Goal: Task Accomplishment & Management: Use online tool/utility

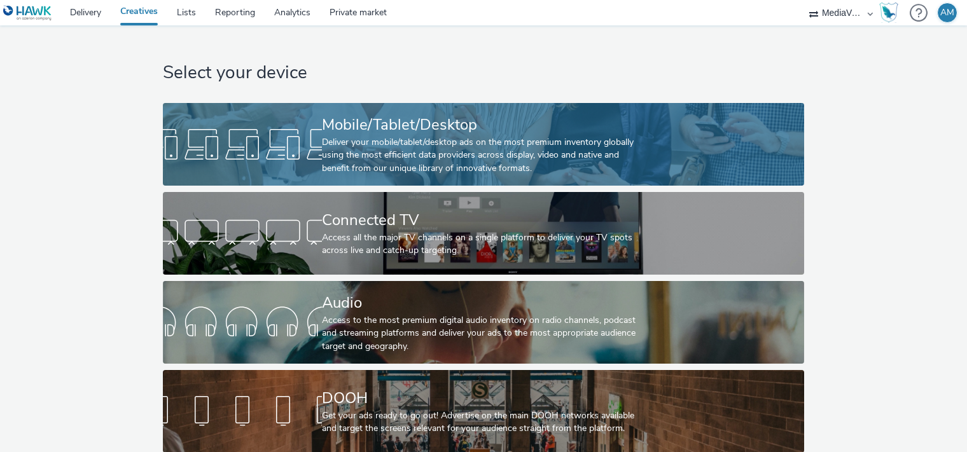
click at [342, 126] on div "Mobile/Tablet/Desktop" at bounding box center [481, 125] width 318 height 22
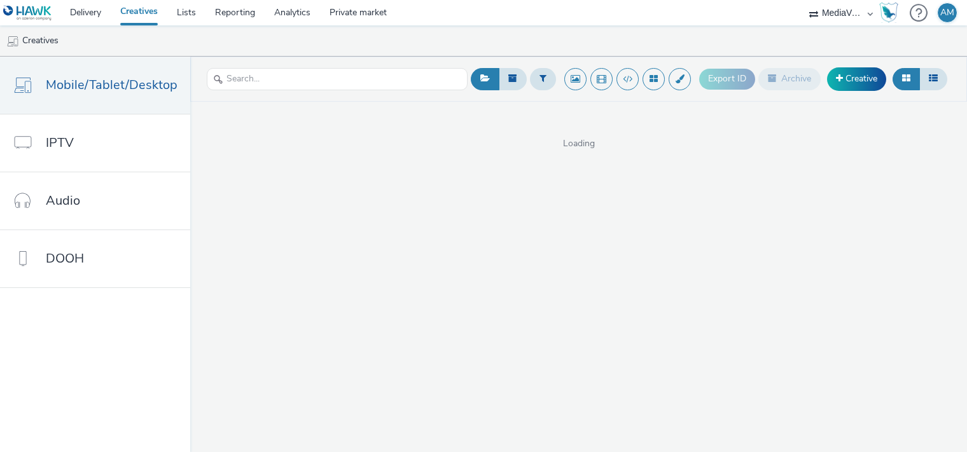
click at [845, 95] on header "Export ID Archive Creative" at bounding box center [578, 79] width 777 height 45
click at [855, 74] on link "Creative" at bounding box center [856, 78] width 59 height 23
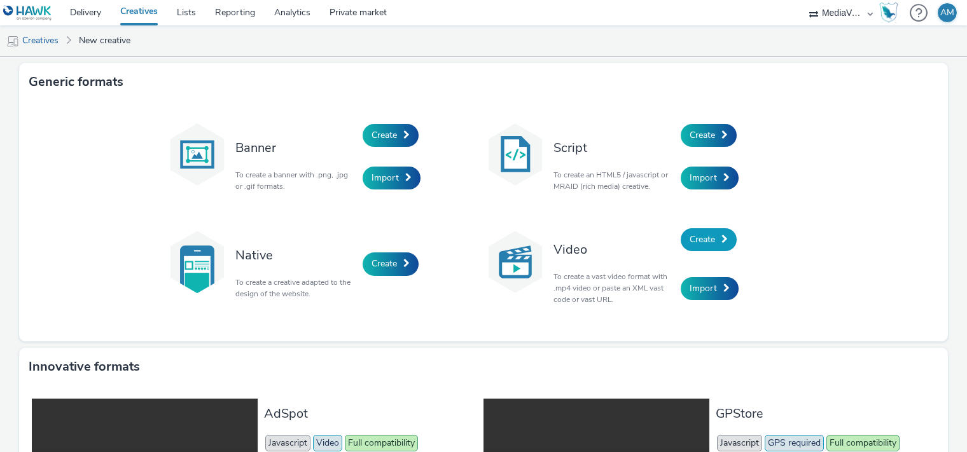
click at [698, 249] on link "Create" at bounding box center [709, 239] width 56 height 23
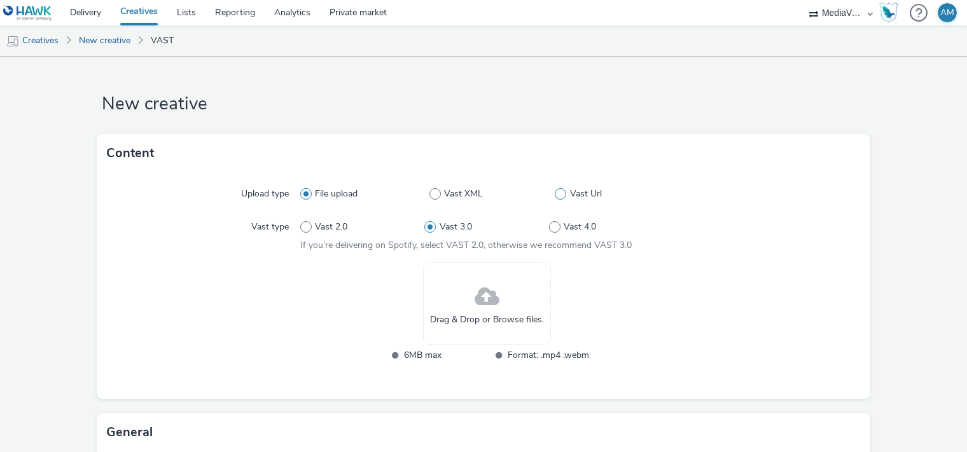
click at [570, 195] on span "Vast Url" at bounding box center [586, 194] width 32 height 13
click at [563, 195] on input "Vast Url" at bounding box center [559, 194] width 8 height 8
radio input "false"
radio input "true"
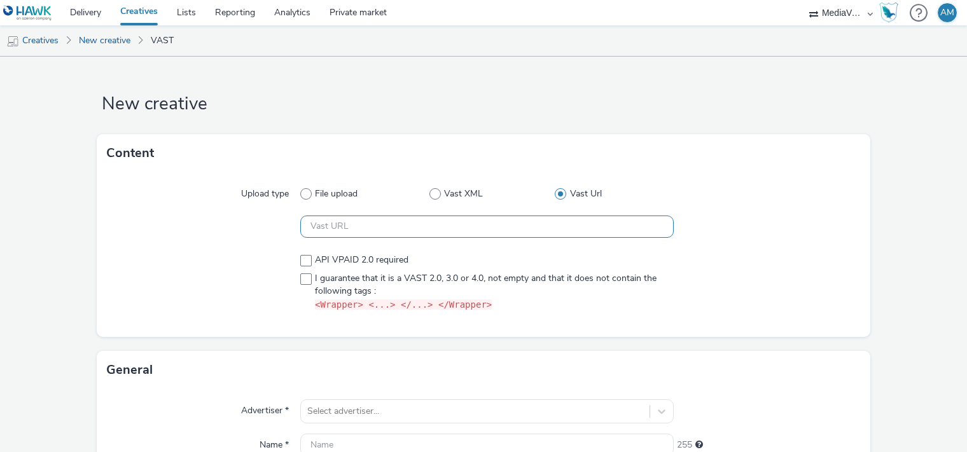
click at [442, 228] on input "text" at bounding box center [487, 227] width 374 height 22
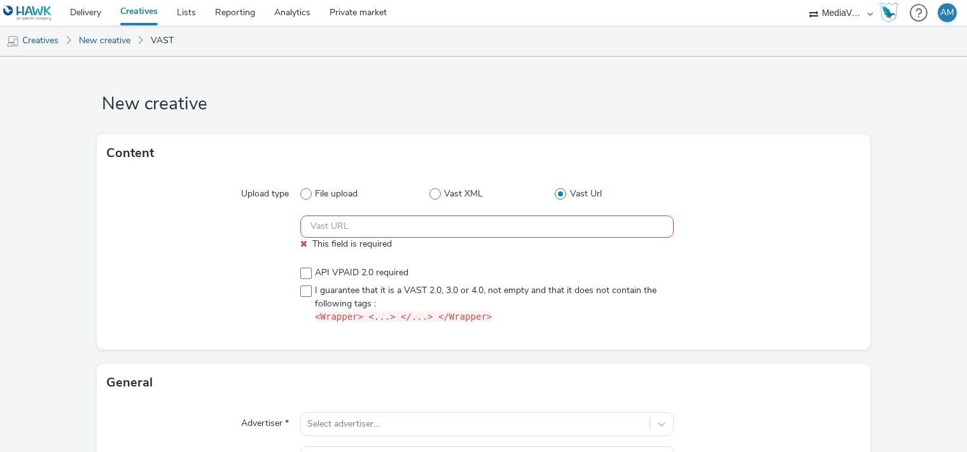
click at [316, 262] on div "API VPAID 2.0 required I guarantee that it is a VAST 2.0, 3.0 or 4.0, not empty…" at bounding box center [487, 296] width 374 height 68
click at [304, 276] on span at bounding box center [305, 273] width 11 height 11
checkbox input "true"
click at [304, 284] on label "I guarantee that it is a VAST 2.0, 3.0 or 4.0, not empty and that it does not c…" at bounding box center [487, 303] width 374 height 39
checkbox input "true"
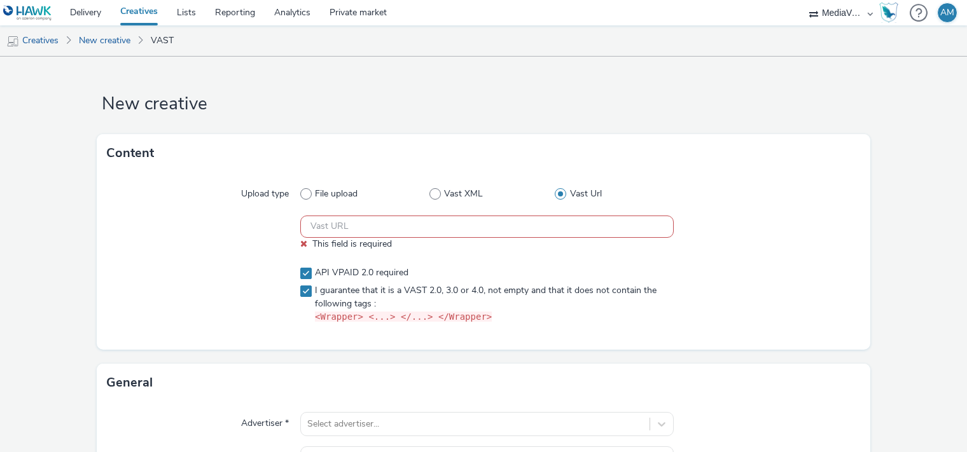
click at [445, 227] on input "text" at bounding box center [487, 227] width 374 height 22
paste input "https://[DOMAIN_NAME]/ddm/pfadx/N9253.1968300BLISSMEDIA0/B34440519.431083228;sz…"
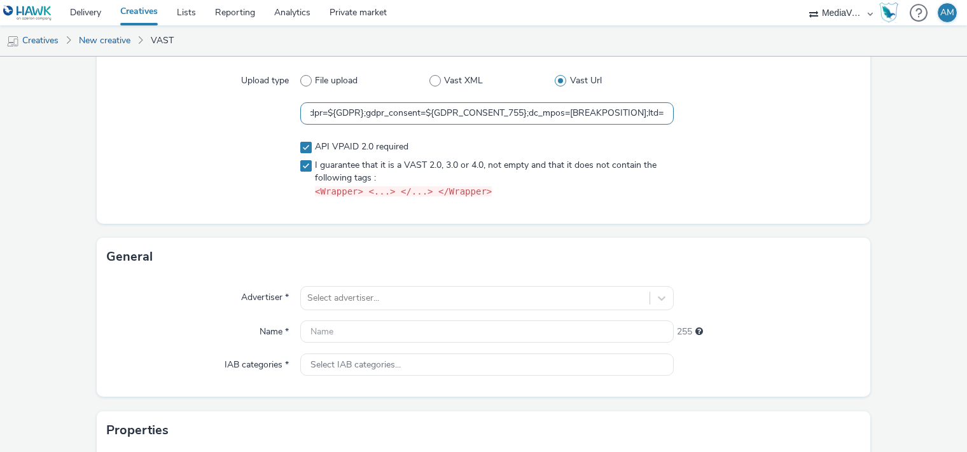
scroll to position [129, 0]
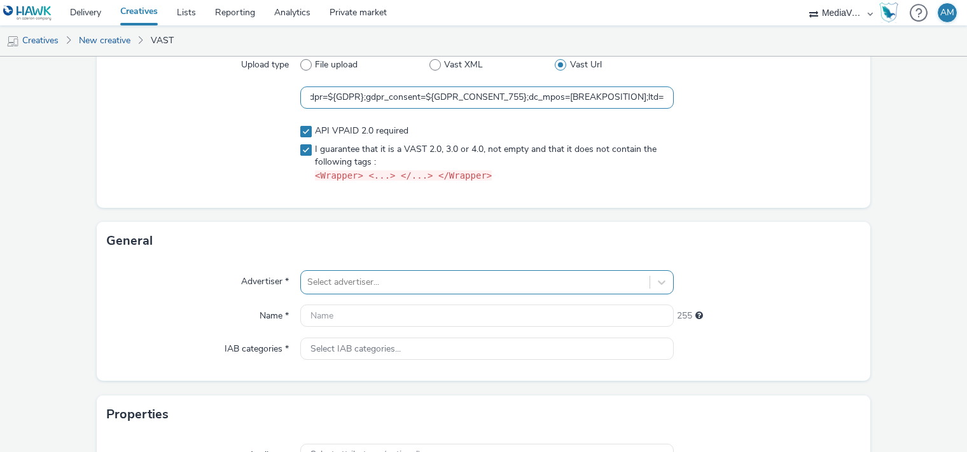
type input "https://[DOMAIN_NAME]/ddm/pfadx/N9253.1968300BLISSMEDIA0/B34440519.431083228;sz…"
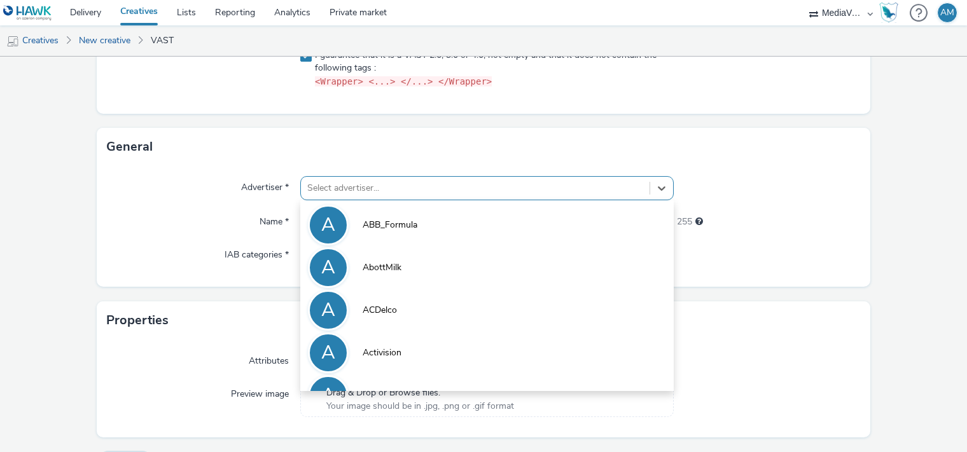
click at [369, 200] on div "option AbottMilk focused, 2 of 10. 10 results available. Use Up and Down to cho…" at bounding box center [487, 188] width 374 height 24
type input "[GEOGRAPHIC_DATA]"
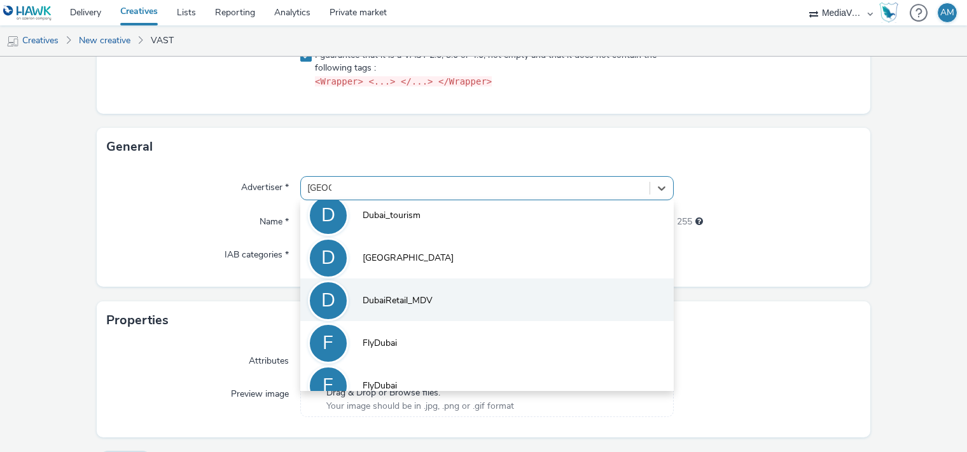
scroll to position [221, 0]
click at [393, 301] on span "DubaiRetail_MDV" at bounding box center [398, 302] width 70 height 13
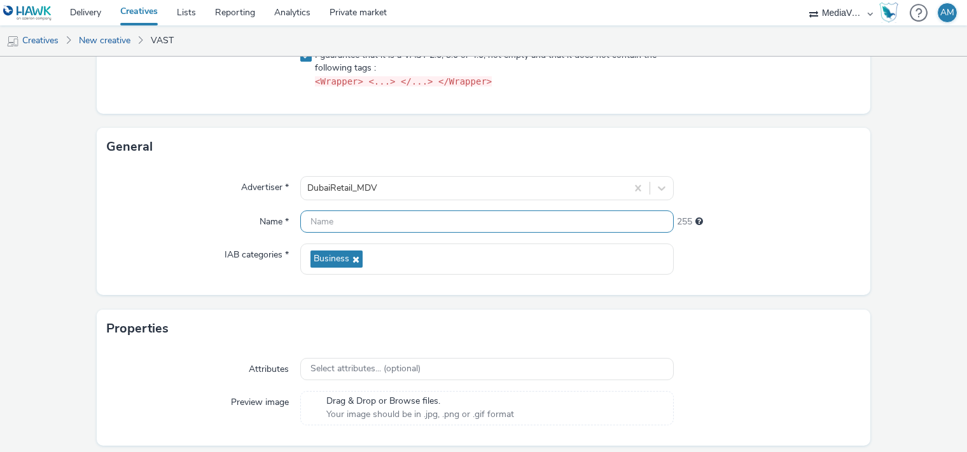
click at [378, 223] on input "text" at bounding box center [487, 222] width 374 height 22
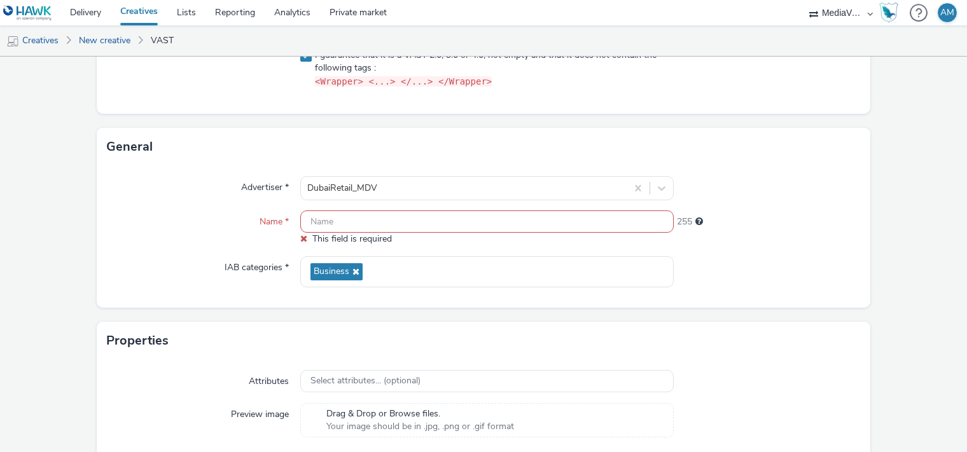
paste input "MG_DubaiRetail_NA_CNV_Rebranding-Campaign-B2C_TAC_Bliss_UAE_EN_INT_Footfall_VID…"
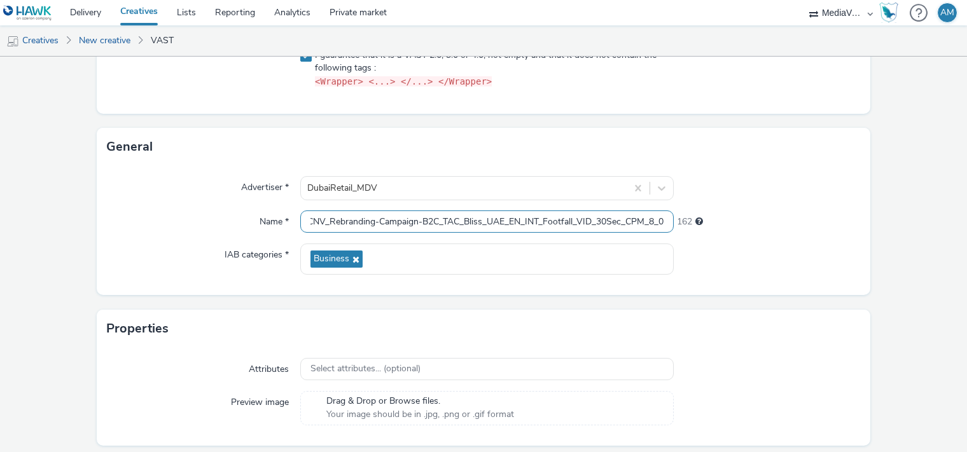
scroll to position [262, 0]
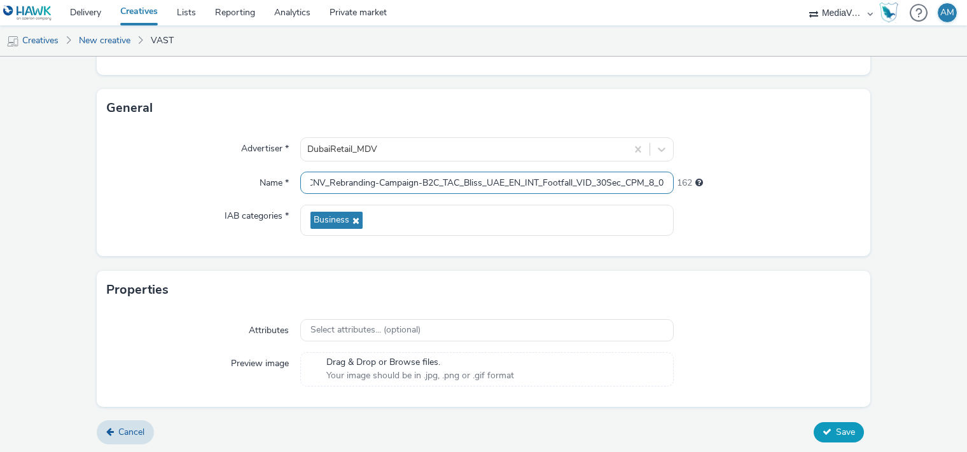
type input "MG_DubaiRetail_NA_CNV_Rebranding-Campaign-B2C_TAC_Bliss_UAE_EN_INT_Footfall_VID…"
click at [819, 437] on button "Save" at bounding box center [839, 433] width 50 height 20
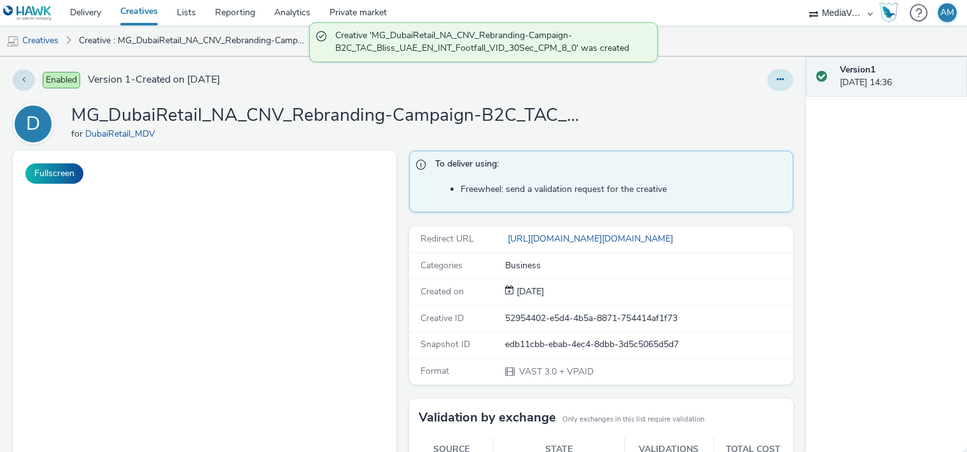
click at [768, 80] on button at bounding box center [781, 80] width 26 height 22
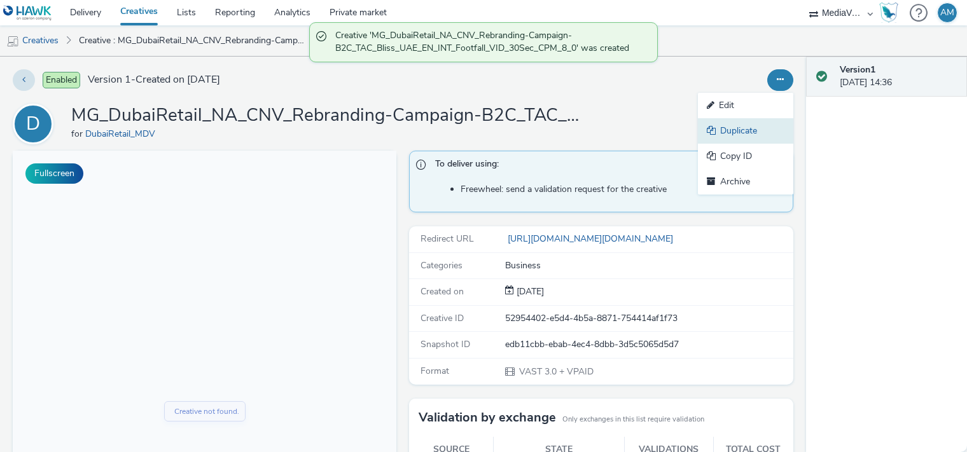
click at [734, 132] on link "Duplicate" at bounding box center [745, 130] width 95 height 25
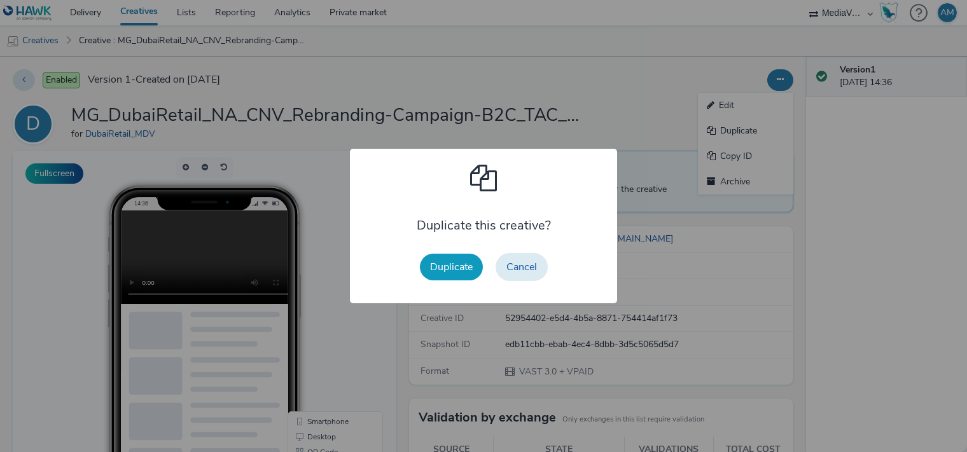
click at [442, 273] on button "Duplicate" at bounding box center [451, 267] width 63 height 27
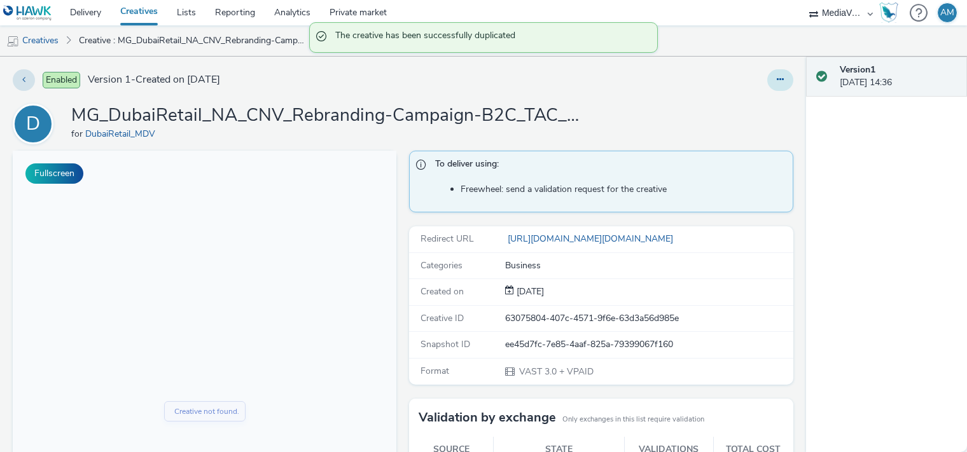
click at [777, 81] on icon at bounding box center [780, 79] width 7 height 9
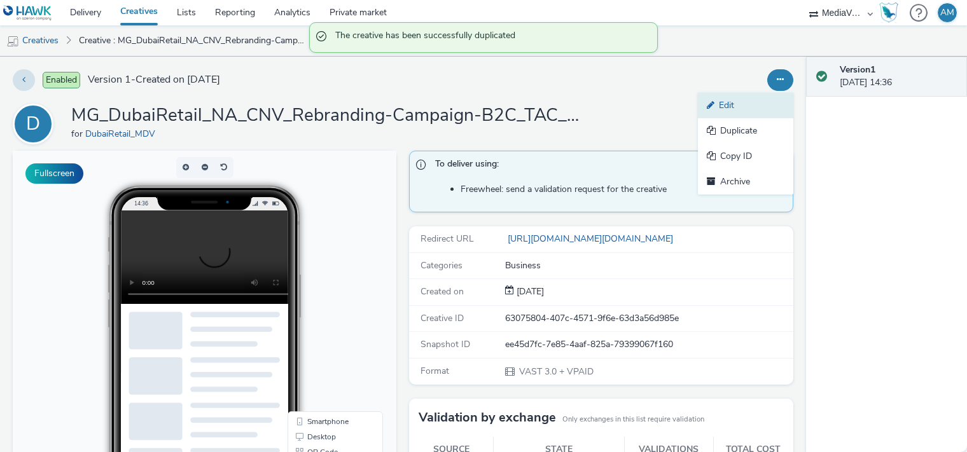
click at [730, 97] on link "Edit" at bounding box center [745, 105] width 95 height 25
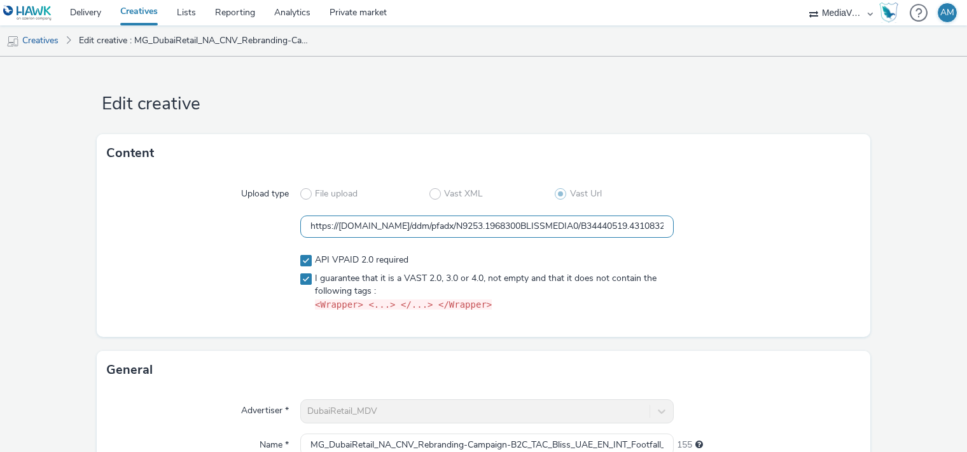
click at [510, 232] on input "https://[DOMAIN_NAME]/ddm/pfadx/N9253.1968300BLISSMEDIA0/B34440519.431083228;sz…" at bounding box center [487, 227] width 374 height 22
paste input "https://[DOMAIN_NAME]/ddm/pfadx/N9253.1968300BLISSMEDIA0/B34440519.431359073;sz…"
type input "https://[DOMAIN_NAME]/ddm/pfadx/N9253.1968300BLISSMEDIA0/B34440519.431359073;sz…"
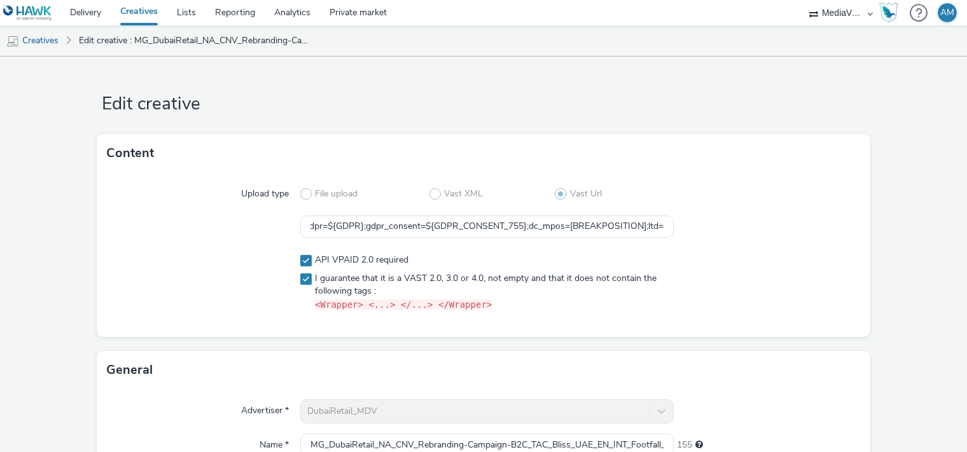
scroll to position [0, 0]
click at [715, 272] on div at bounding box center [767, 283] width 187 height 68
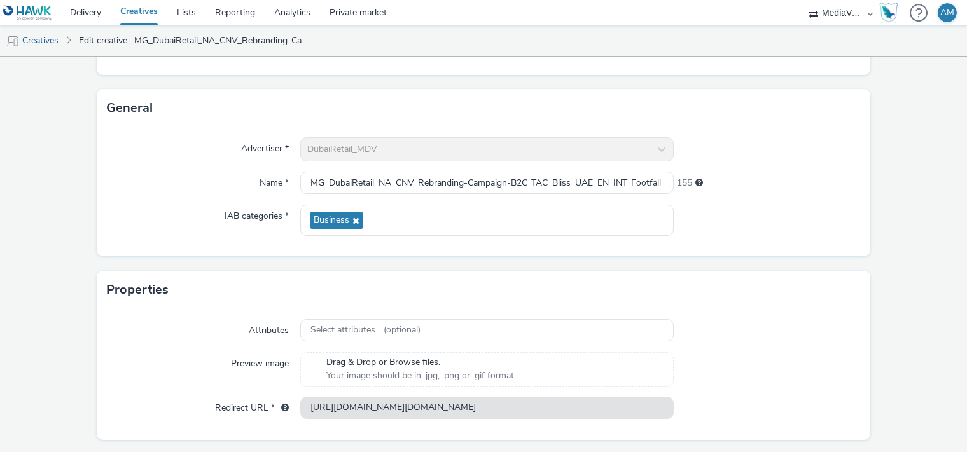
scroll to position [267, 0]
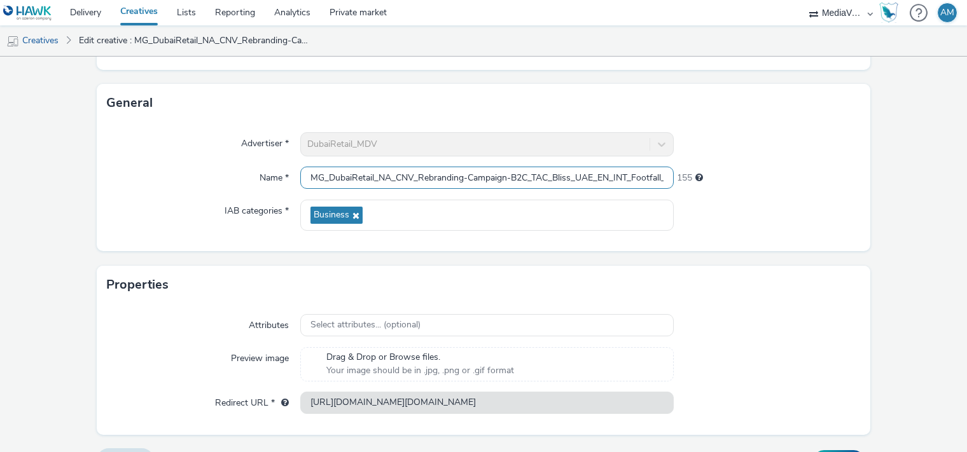
click at [496, 179] on input "MG_DubaiRetail_NA_CNV_Rebranding-Campaign-B2C_TAC_Bliss_UAE_EN_INT_Footfall_VID…" at bounding box center [487, 178] width 374 height 22
paste input "AR_INT_Footfall_VID_30Sec_CPM_8_0"
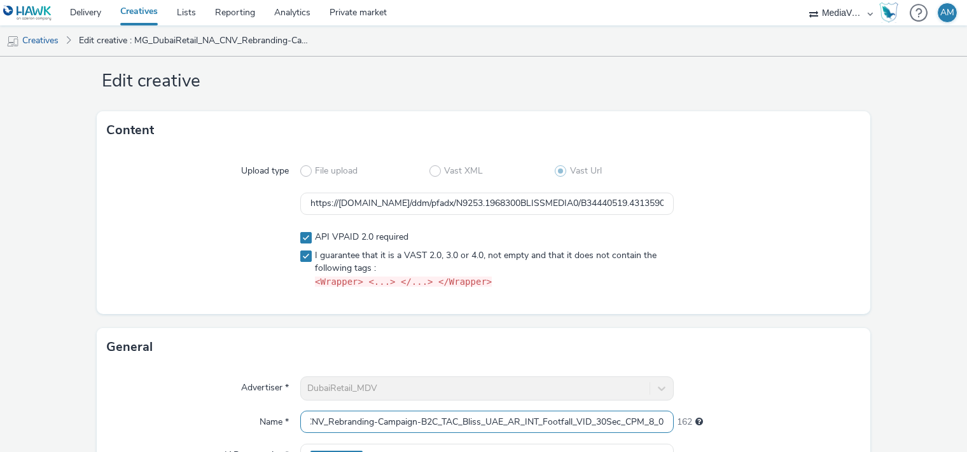
scroll to position [295, 0]
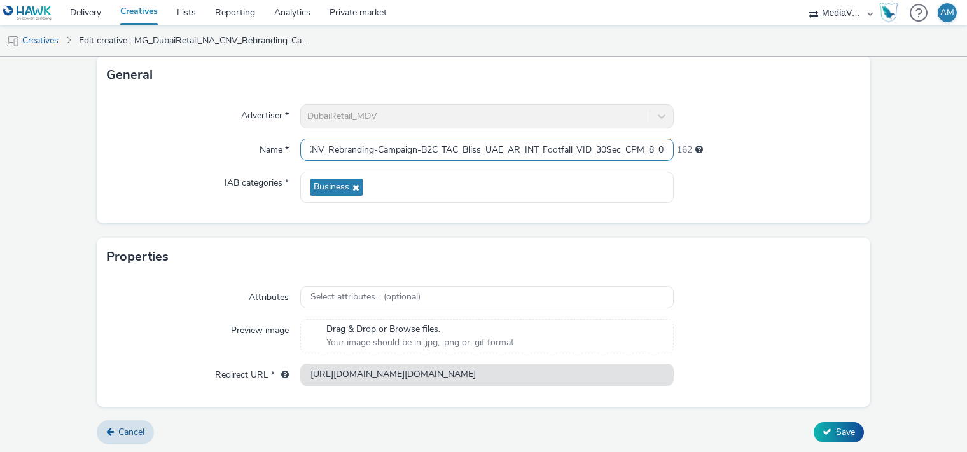
type input "MG_DubaiRetail_NA_CNV_Rebranding-Campaign-B2C_TAC_Bliss_UAE_AR_INT_Footfall_VID…"
click at [822, 408] on form "Edit creative Content Upload type File upload Vast XML Vast Url https://[DOMAIN…" at bounding box center [483, 107] width 967 height 693
click at [836, 430] on span "Save" at bounding box center [845, 432] width 19 height 12
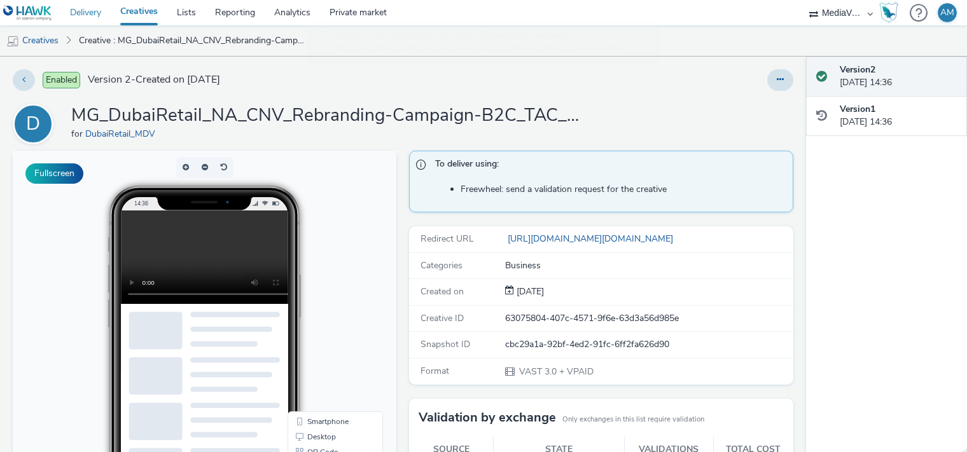
click at [74, 6] on link "Delivery" at bounding box center [85, 12] width 50 height 25
